Goal: Check status: Check status

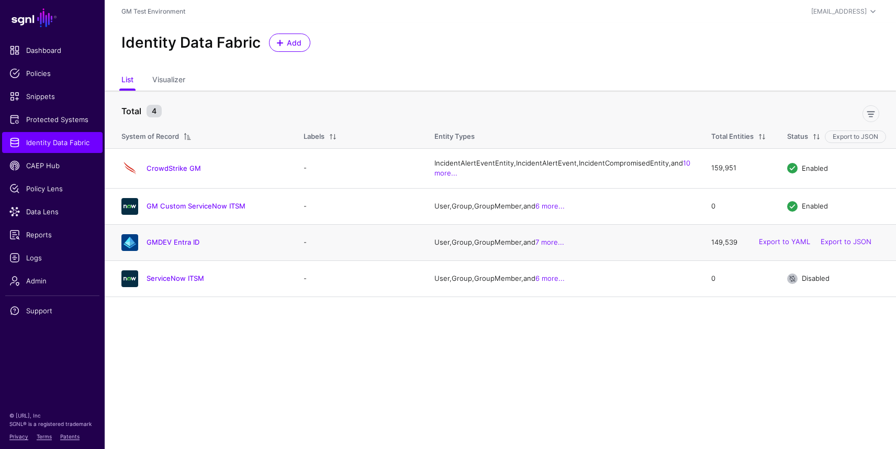
click at [177, 251] on div "GMDEV Entra ID" at bounding box center [202, 242] width 170 height 17
click at [176, 246] on link "GMDEV Entra ID" at bounding box center [173, 242] width 53 height 8
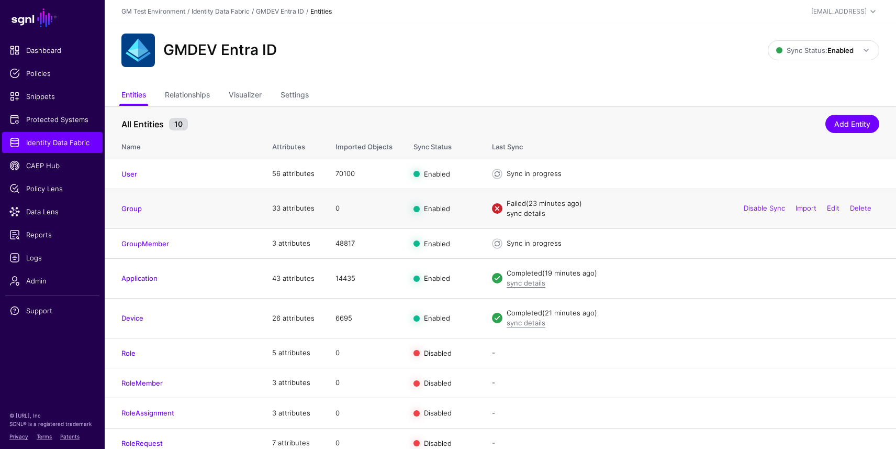
click at [524, 216] on link "sync details" at bounding box center [526, 213] width 39 height 8
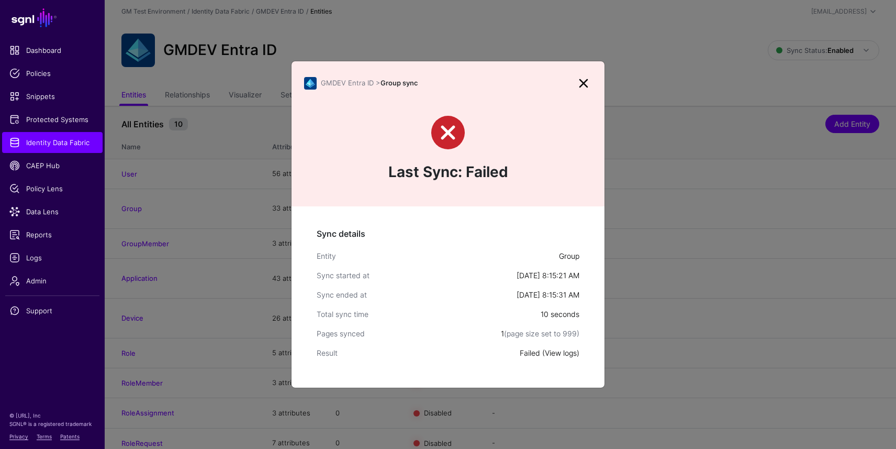
click at [558, 351] on link "View logs" at bounding box center [561, 352] width 32 height 9
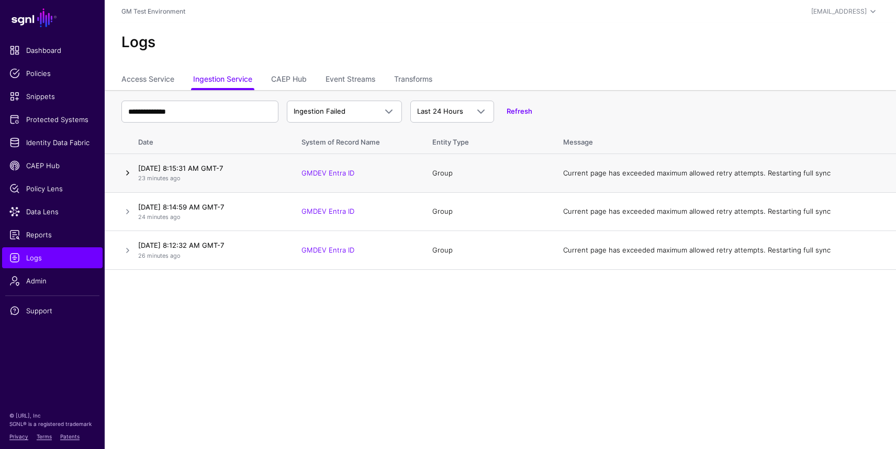
click at [122, 171] on link at bounding box center [127, 172] width 13 height 13
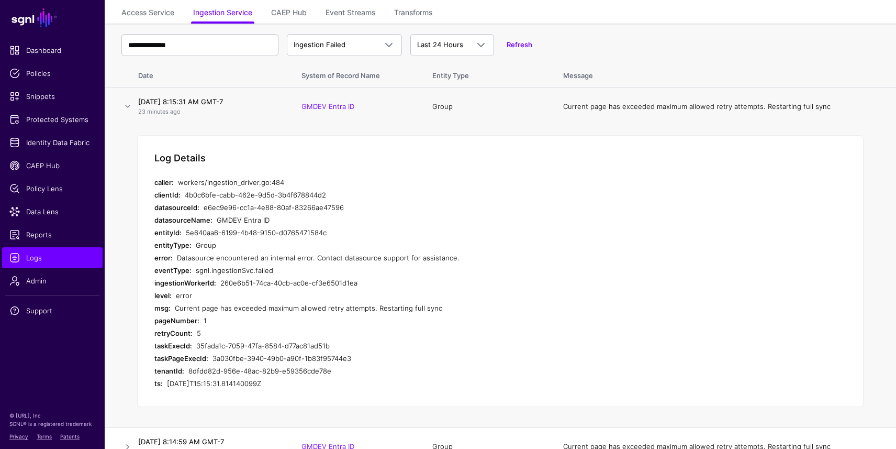
scroll to position [60, 0]
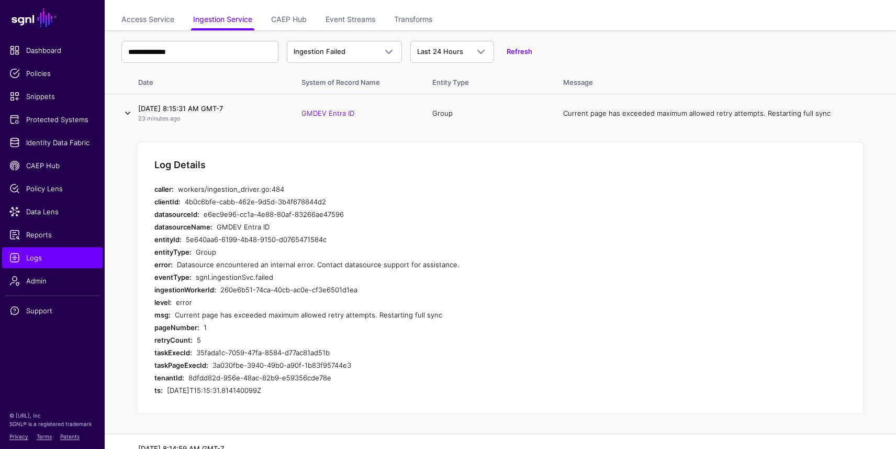
click at [125, 115] on link at bounding box center [127, 113] width 13 height 13
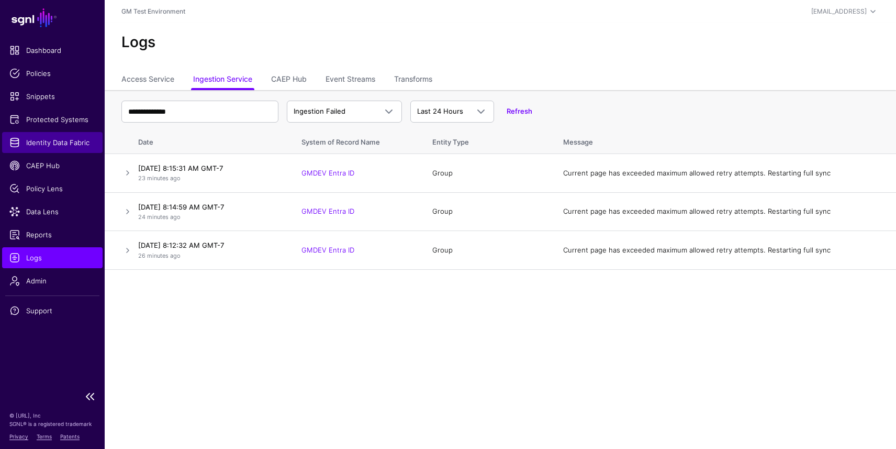
click at [62, 141] on span "Identity Data Fabric" at bounding box center [52, 142] width 86 height 10
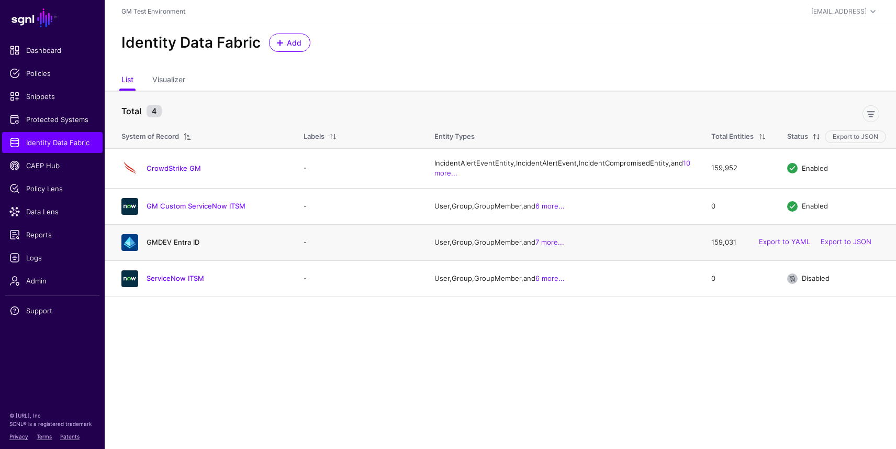
click at [181, 246] on link "GMDEV Entra ID" at bounding box center [173, 242] width 53 height 8
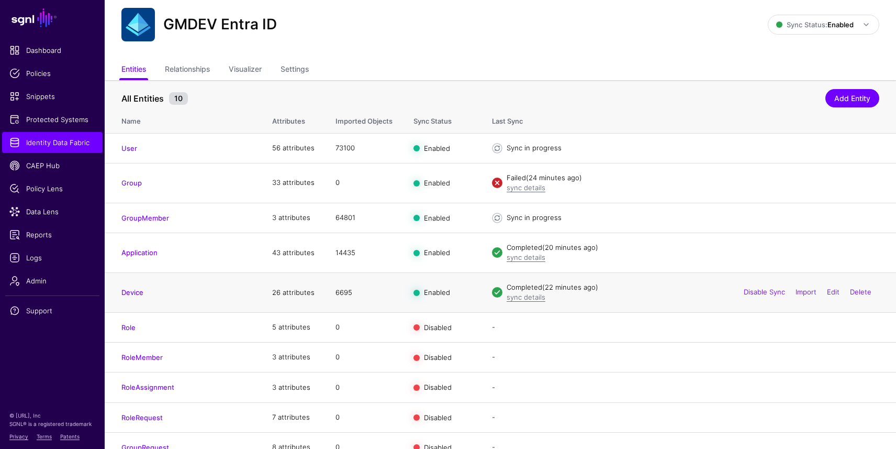
scroll to position [24, 0]
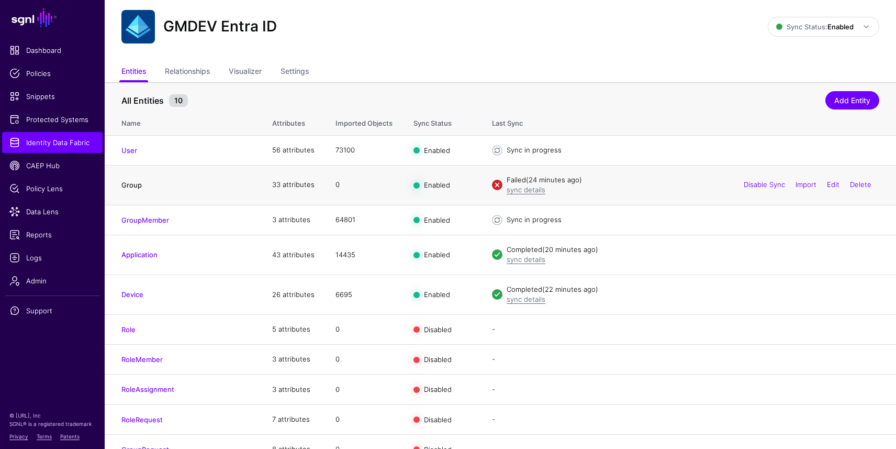
click at [129, 186] on link "Group" at bounding box center [131, 185] width 20 height 8
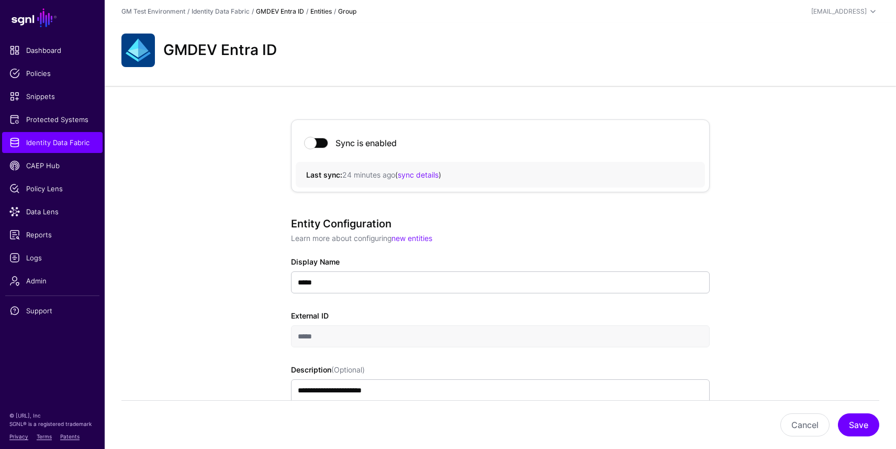
click at [284, 12] on link "GMDEV Entra ID" at bounding box center [280, 11] width 48 height 8
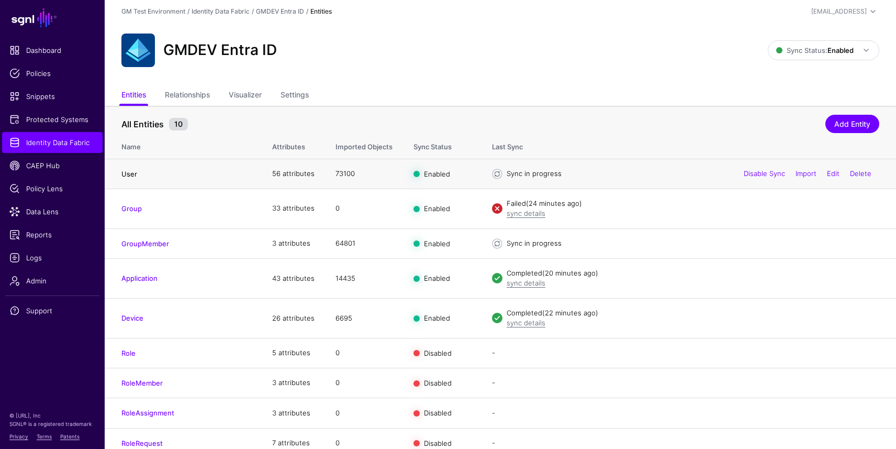
click at [130, 174] on link "User" at bounding box center [129, 174] width 16 height 8
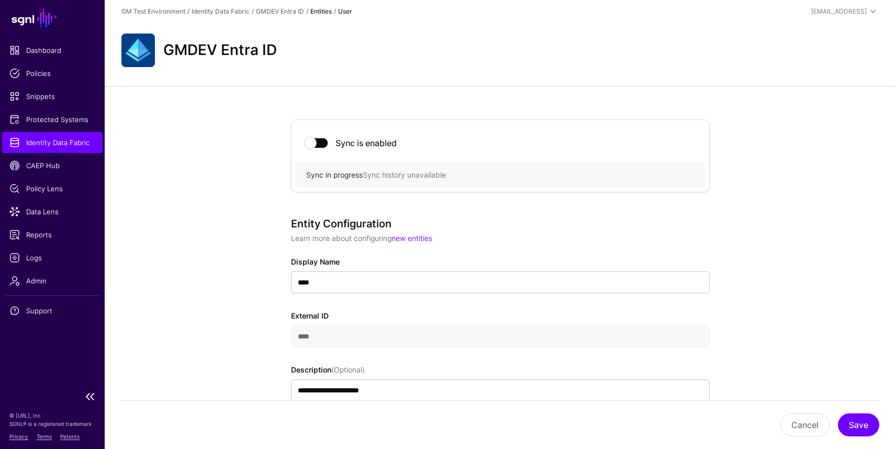
click at [47, 140] on span "Identity Data Fabric" at bounding box center [52, 142] width 86 height 10
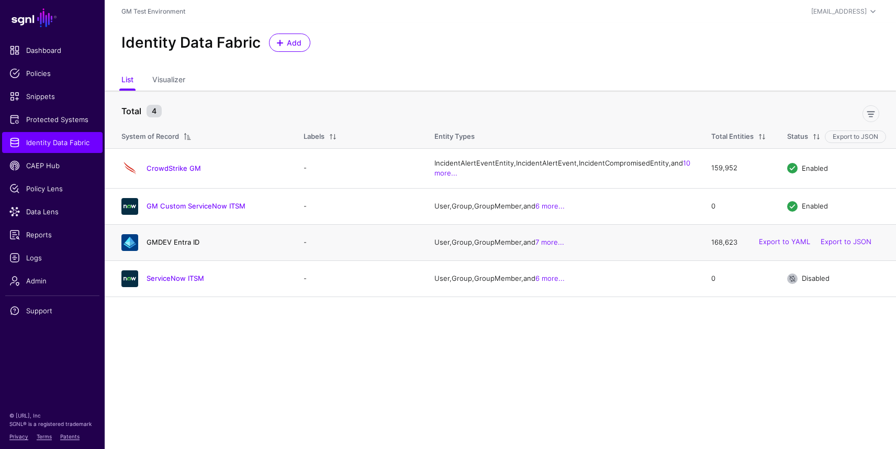
click at [176, 246] on link "GMDEV Entra ID" at bounding box center [173, 242] width 53 height 8
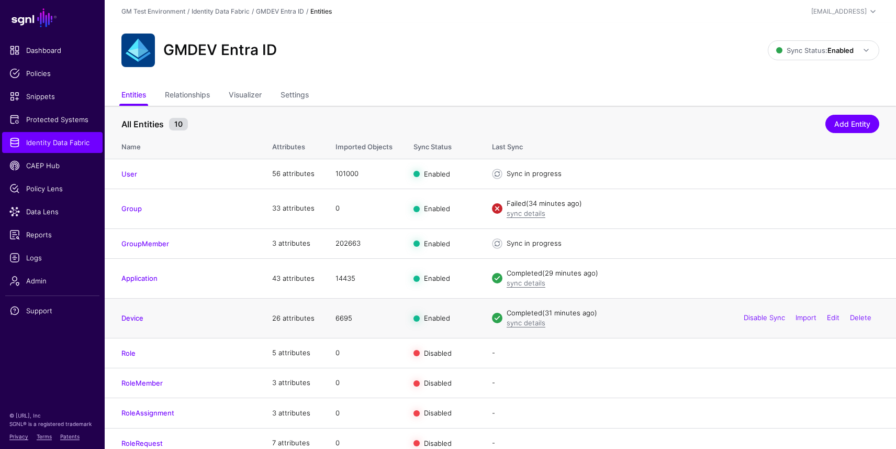
scroll to position [41, 0]
